Goal: Navigation & Orientation: Go to known website

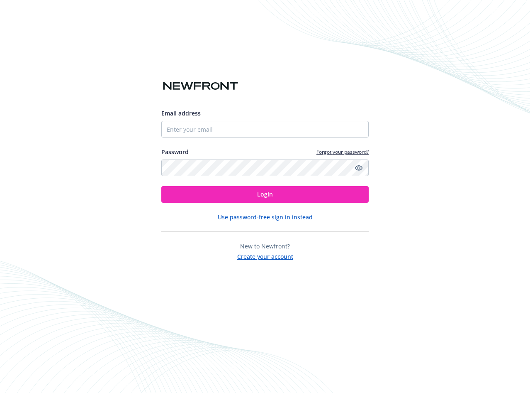
click at [257, 70] on div at bounding box center [264, 65] width 207 height 27
